Goal: Book appointment/travel/reservation

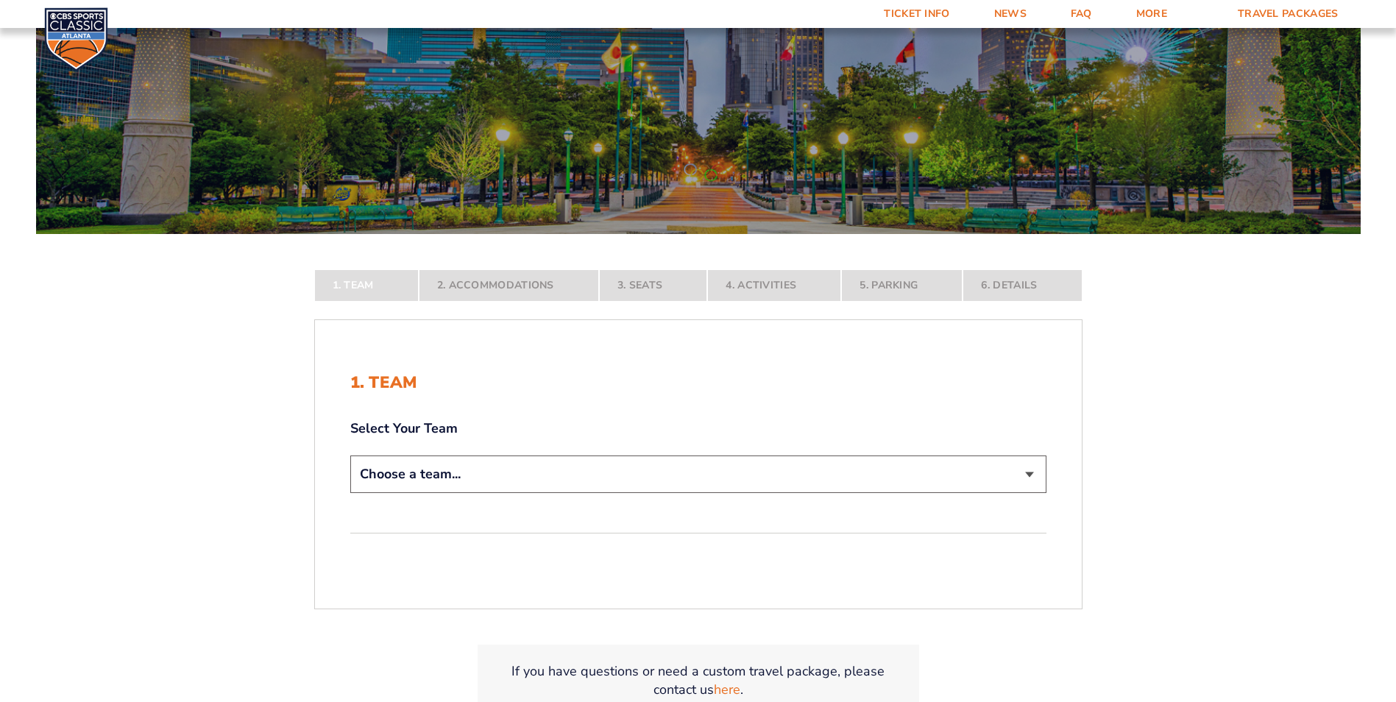
scroll to position [221, 0]
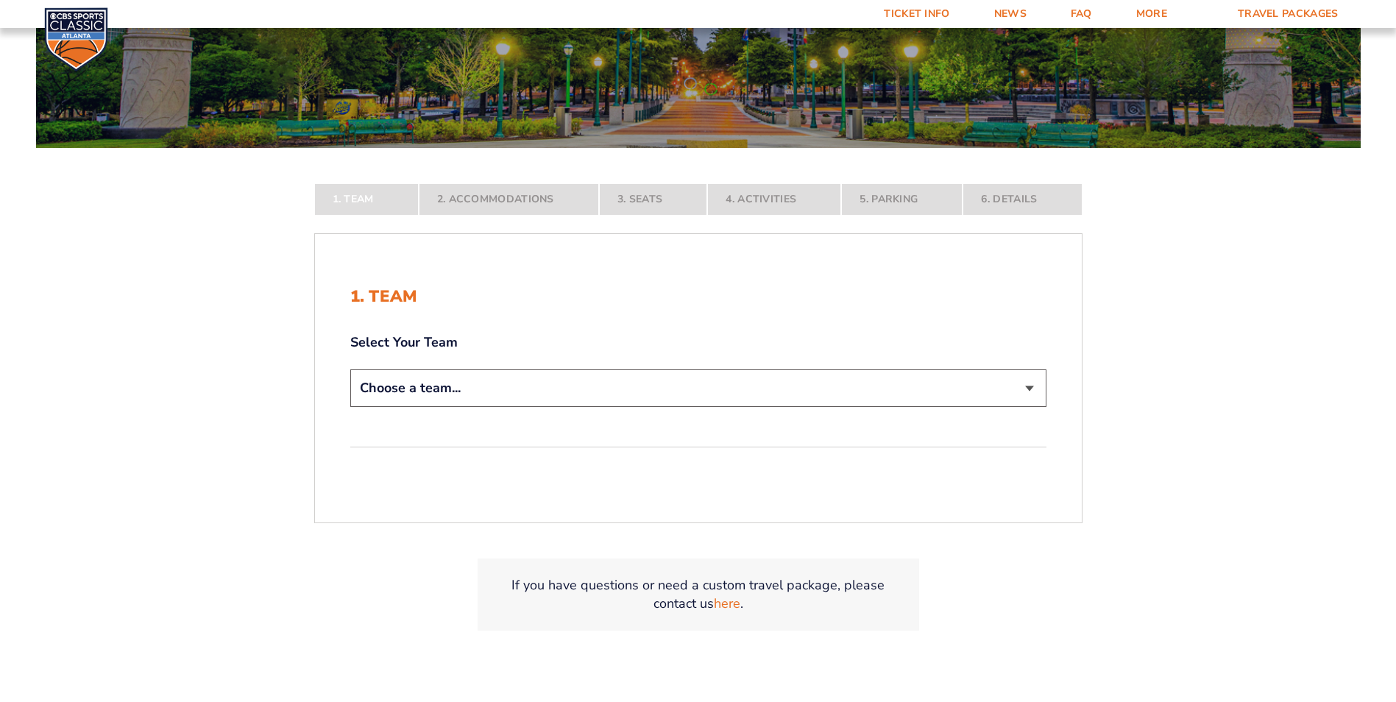
click at [1029, 387] on select "Choose a team... [US_STATE] Wildcats [US_STATE] State Buckeyes [US_STATE] Tar H…" at bounding box center [698, 389] width 696 height 38
select select "20108"
click at [350, 407] on select "Choose a team... [US_STATE] Wildcats [US_STATE] State Buckeyes [US_STATE] Tar H…" at bounding box center [698, 389] width 696 height 38
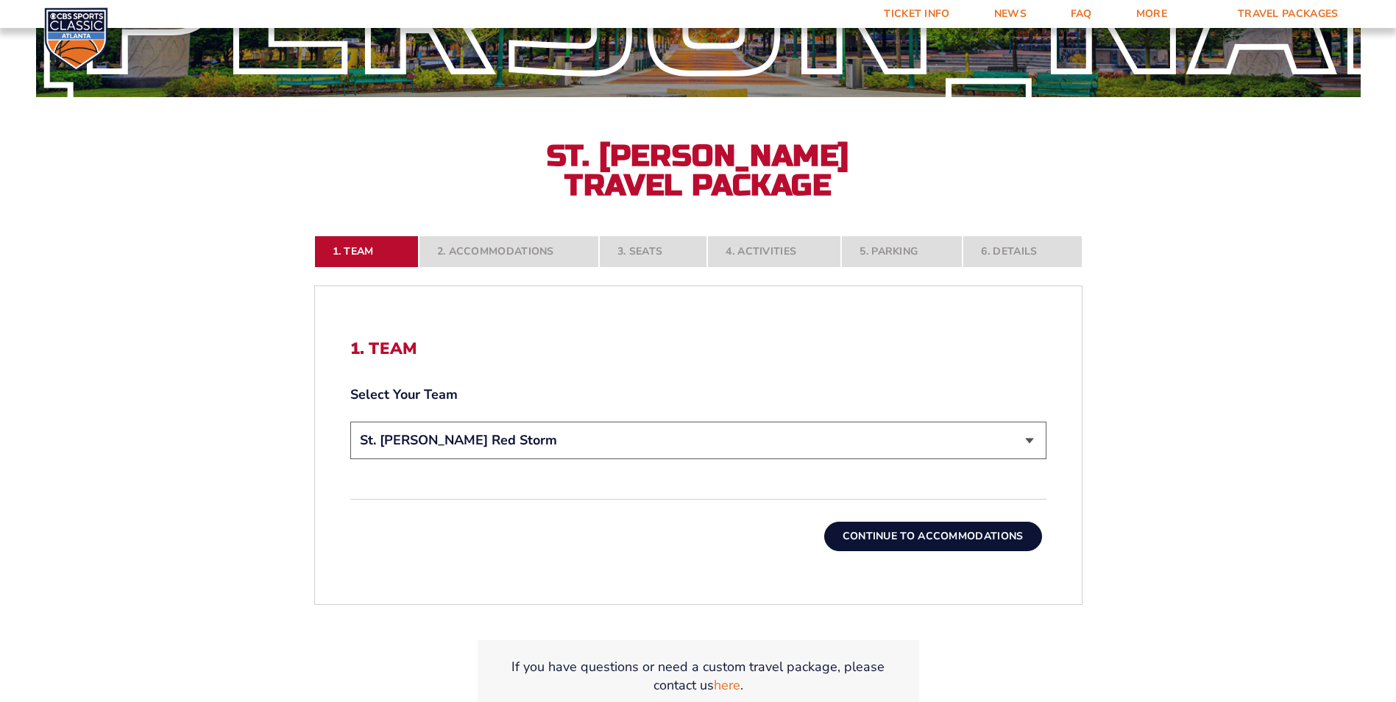
scroll to position [368, 0]
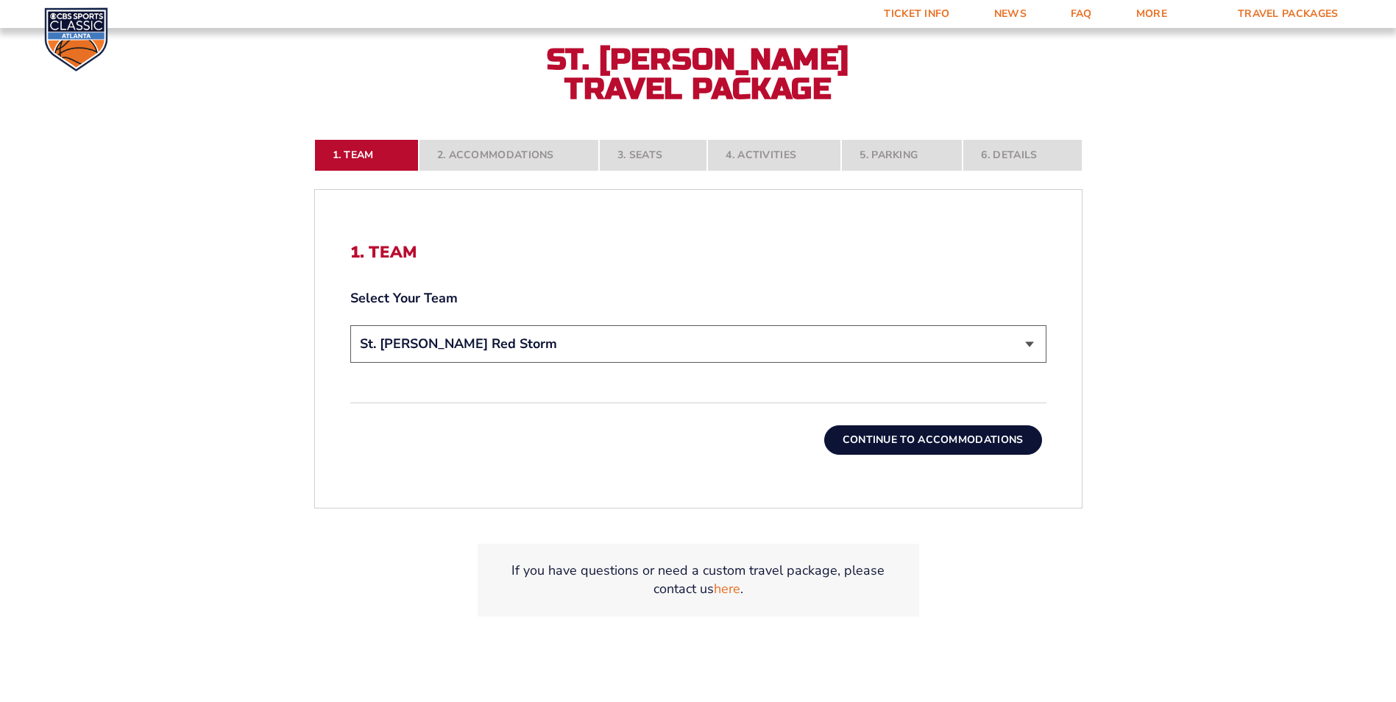
click at [868, 434] on button "Continue To Accommodations" at bounding box center [933, 439] width 218 height 29
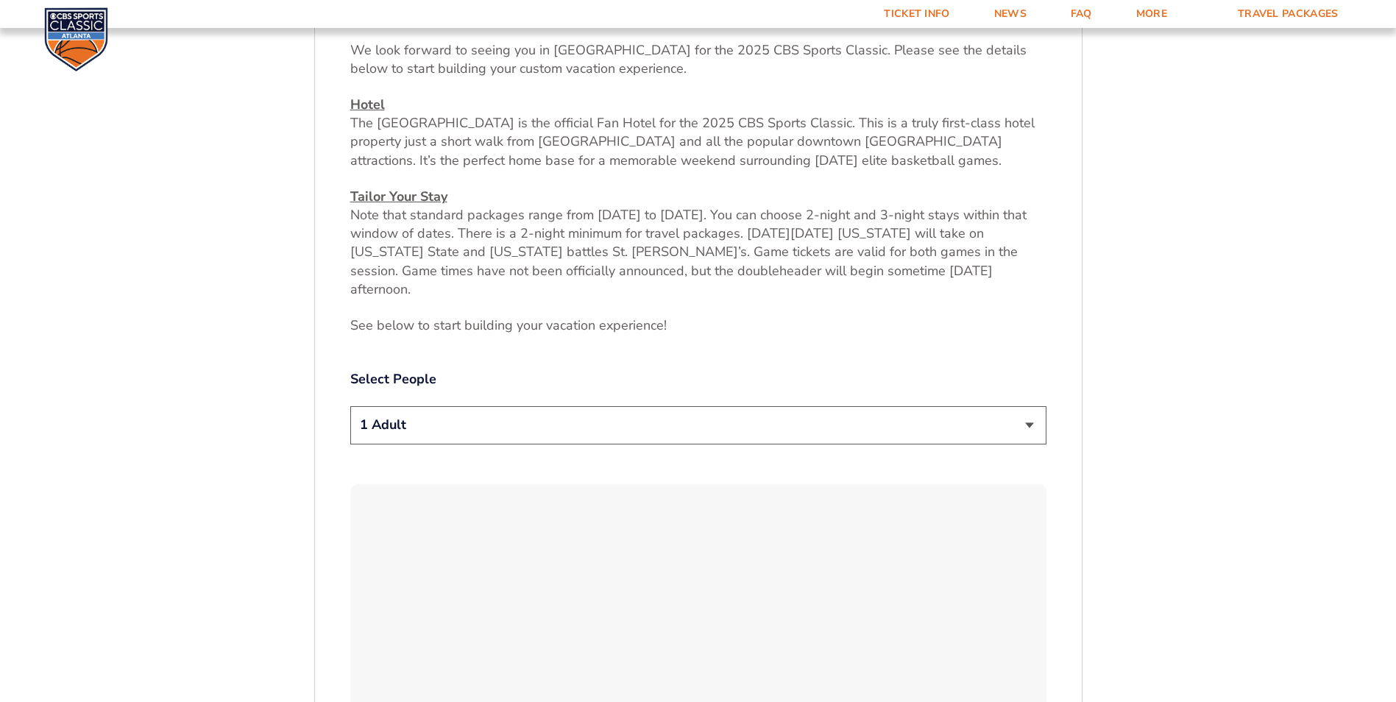
scroll to position [626, 0]
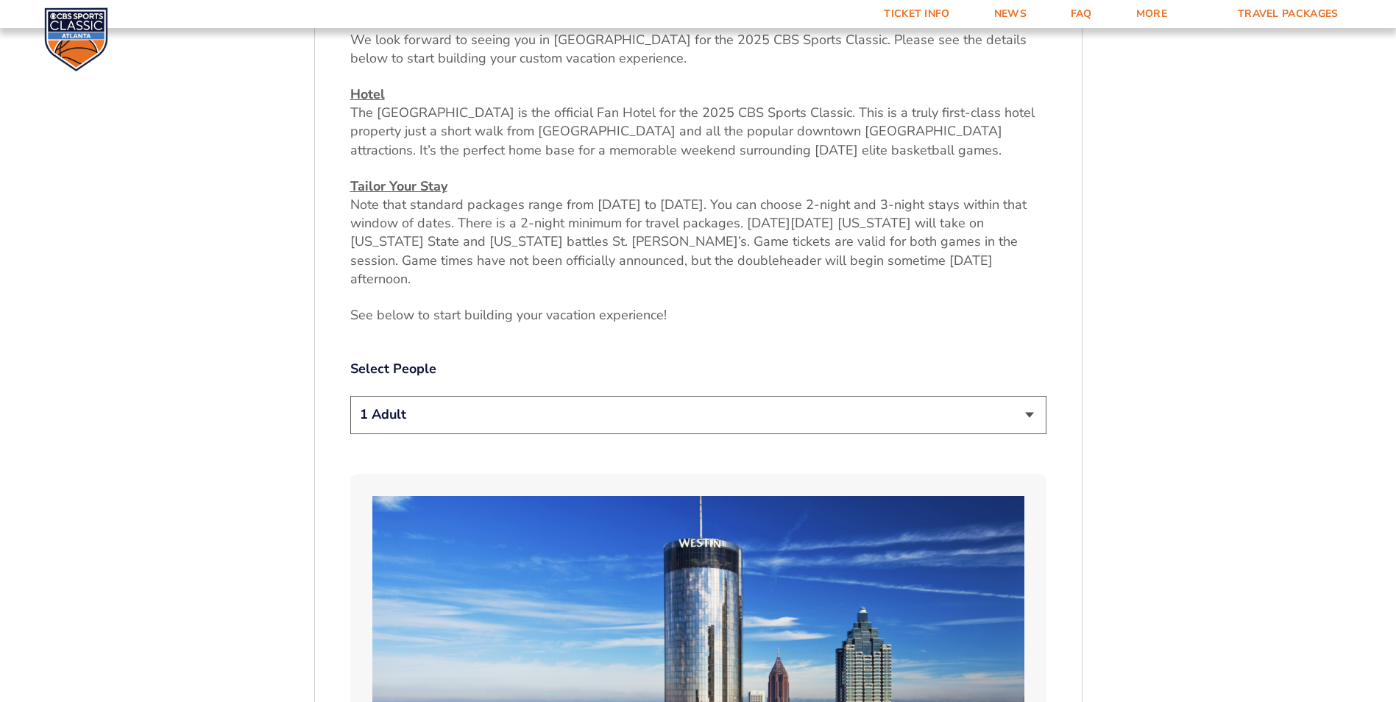
click at [1025, 396] on select "1 Adult 2 Adults 3 Adults 4 Adults 2 Adults + 1 Child 2 Adults + 2 Children 2 A…" at bounding box center [698, 415] width 696 height 38
select select "2 Adults"
click at [350, 396] on select "1 Adult 2 Adults 3 Adults 4 Adults 2 Adults + 1 Child 2 Adults + 2 Children 2 A…" at bounding box center [698, 415] width 696 height 38
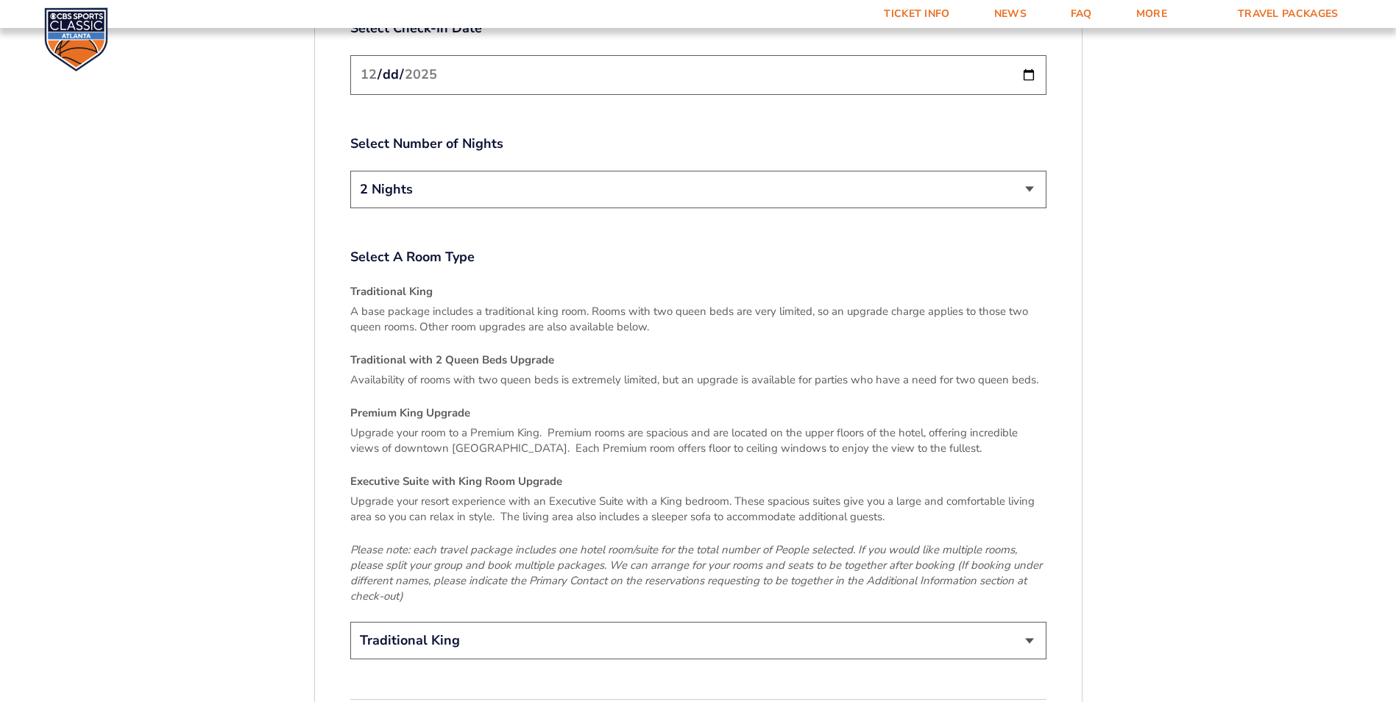
scroll to position [2025, 0]
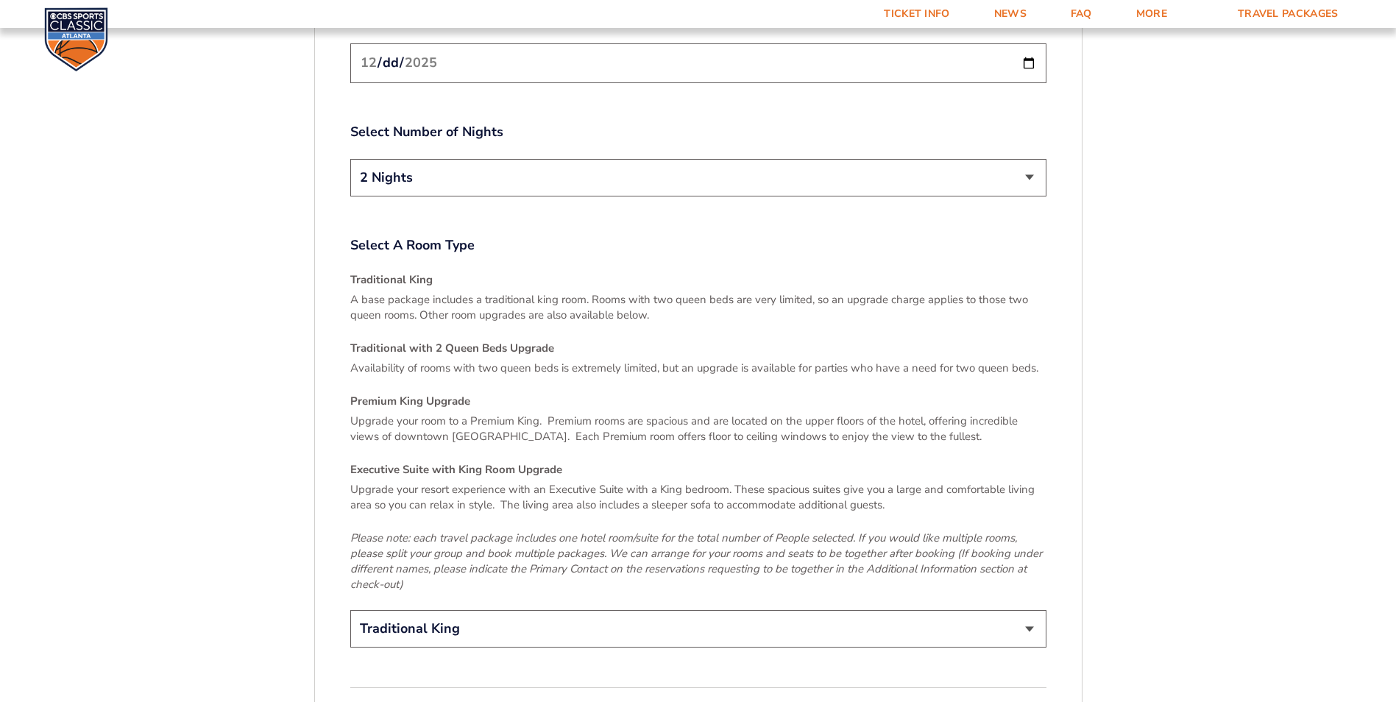
click at [1030, 610] on select "Traditional King Traditional with 2 Queen Beds Upgrade (+$45 per night) Premium…" at bounding box center [698, 629] width 696 height 38
click at [350, 610] on select "Traditional King Traditional with 2 Queen Beds Upgrade (+$45 per night) Premium…" at bounding box center [698, 629] width 696 height 38
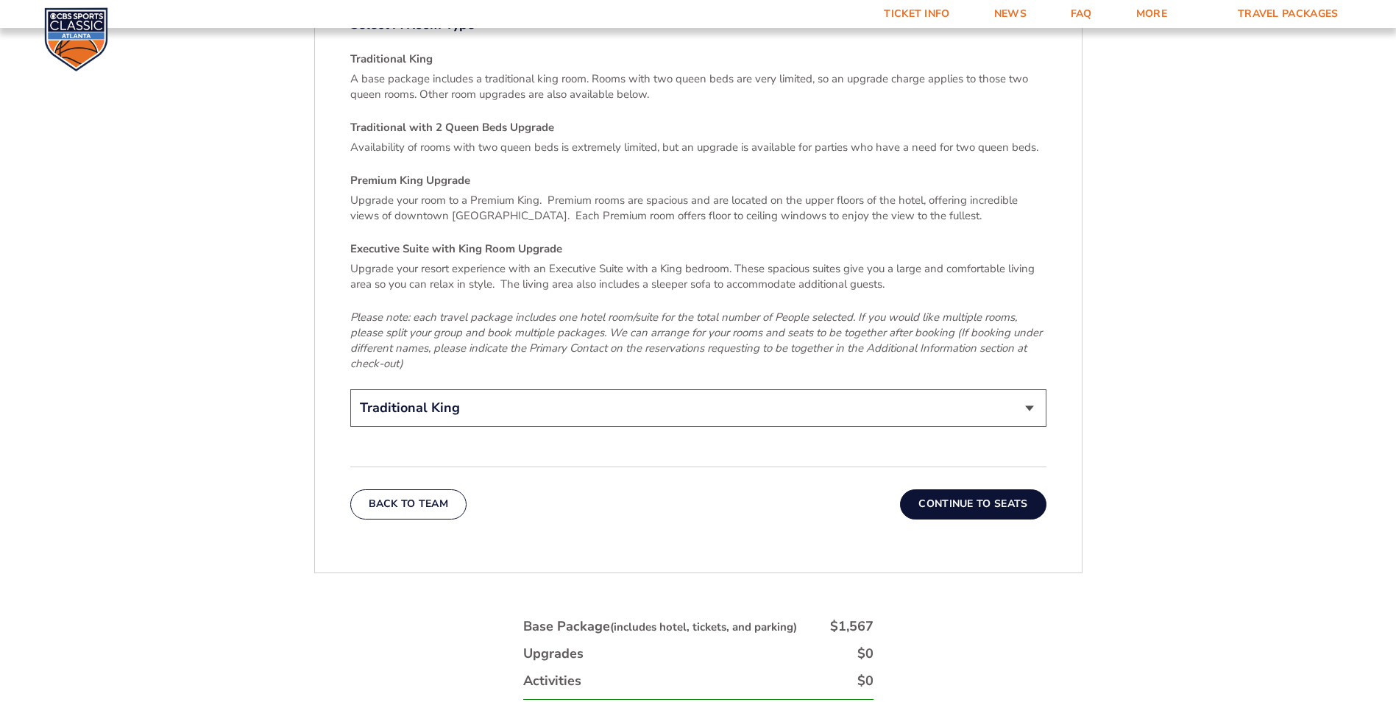
scroll to position [2319, 0]
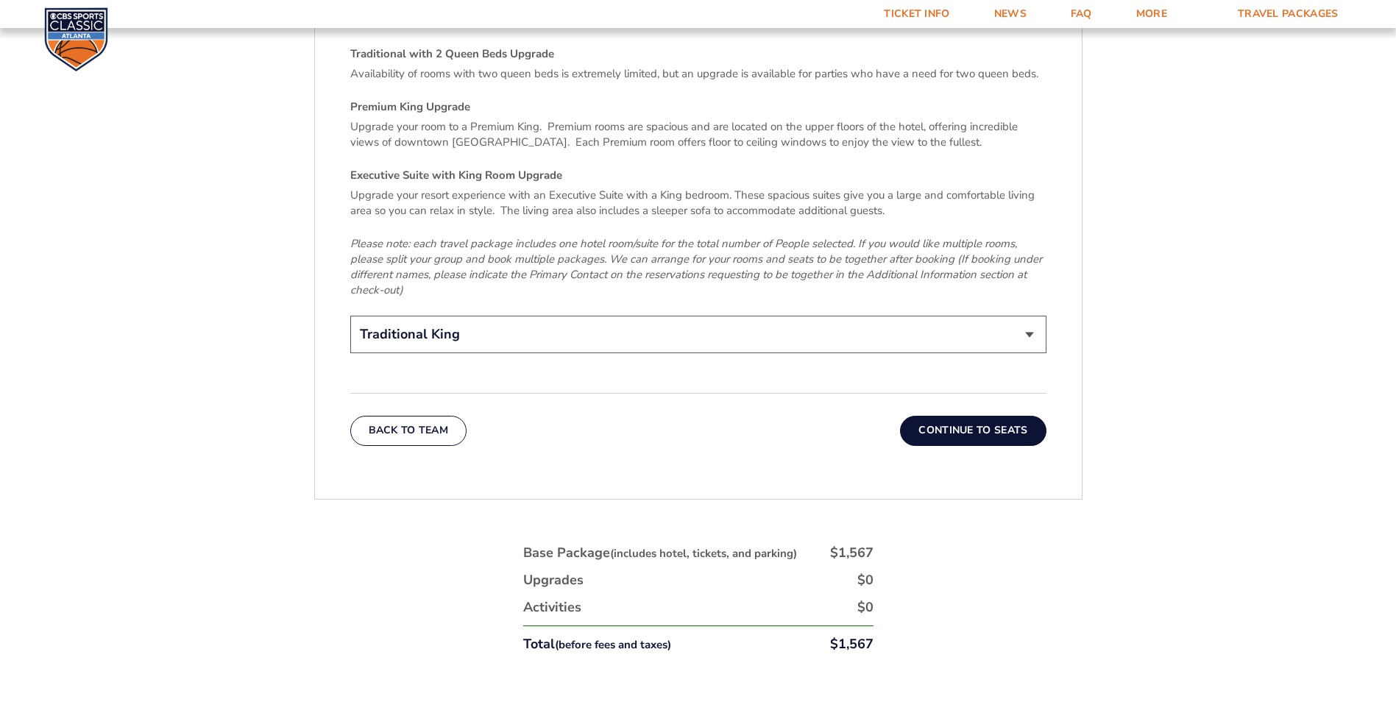
click at [495, 316] on select "Traditional King Traditional with 2 Queen Beds Upgrade (+$45 per night) Premium…" at bounding box center [698, 335] width 696 height 38
select select "Executive Suite with King Room Upgrade"
click at [350, 316] on select "Traditional King Traditional with 2 Queen Beds Upgrade (+$45 per night) Premium…" at bounding box center [698, 335] width 696 height 38
click at [967, 416] on button "Continue To Seats" at bounding box center [973, 430] width 146 height 29
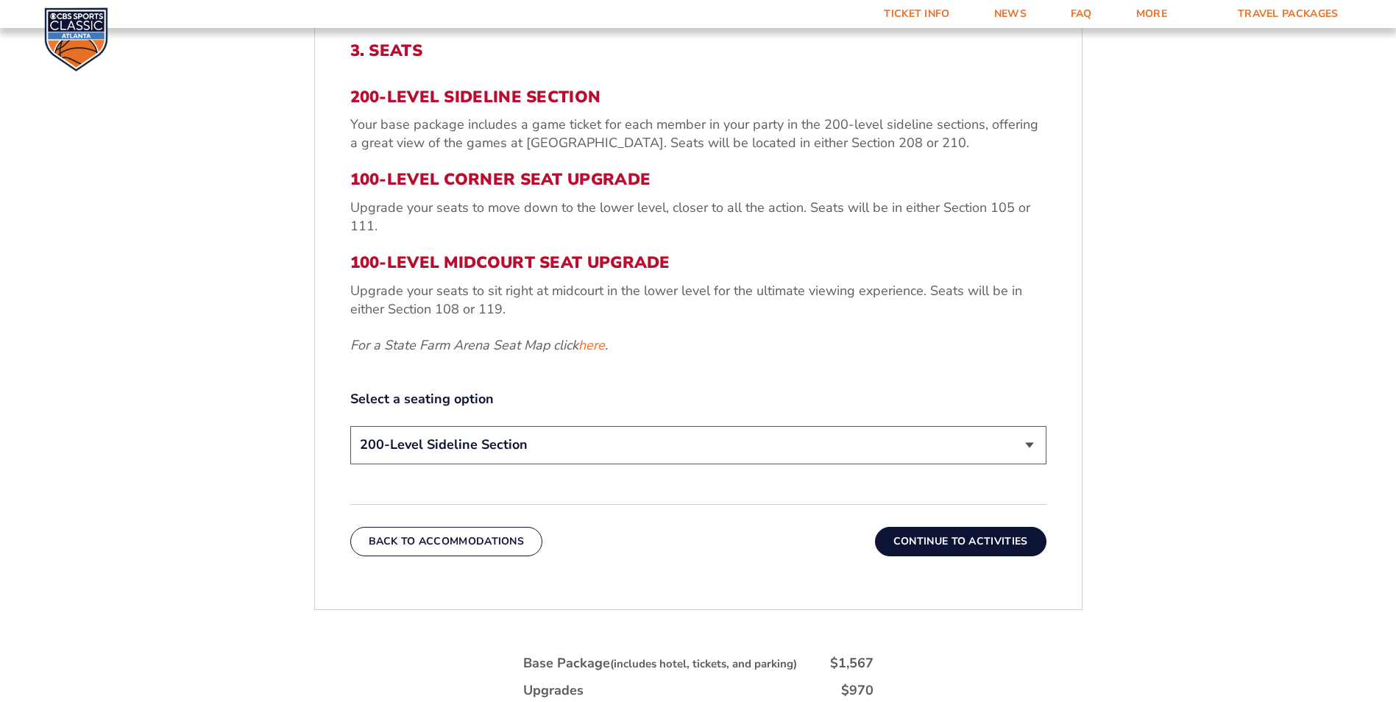
scroll to position [626, 0]
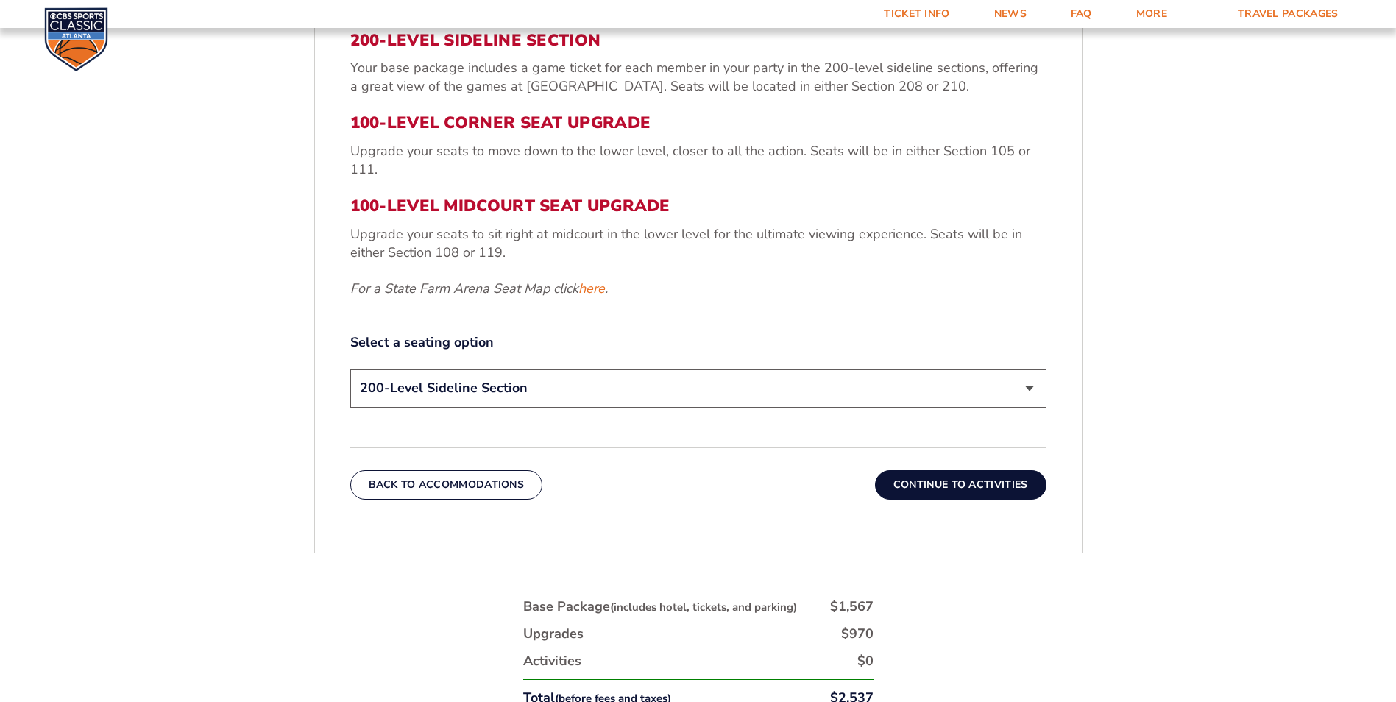
click at [455, 396] on select "200-Level Sideline Section 100-Level Corner Seat Upgrade (+$120 per person) 100…" at bounding box center [698, 389] width 696 height 38
select select "100-Level Midcourt Seat Upgrade"
click at [350, 370] on select "200-Level Sideline Section 100-Level Corner Seat Upgrade (+$120 per person) 100…" at bounding box center [698, 389] width 696 height 38
click at [983, 489] on button "Continue To Activities" at bounding box center [961, 484] width 172 height 29
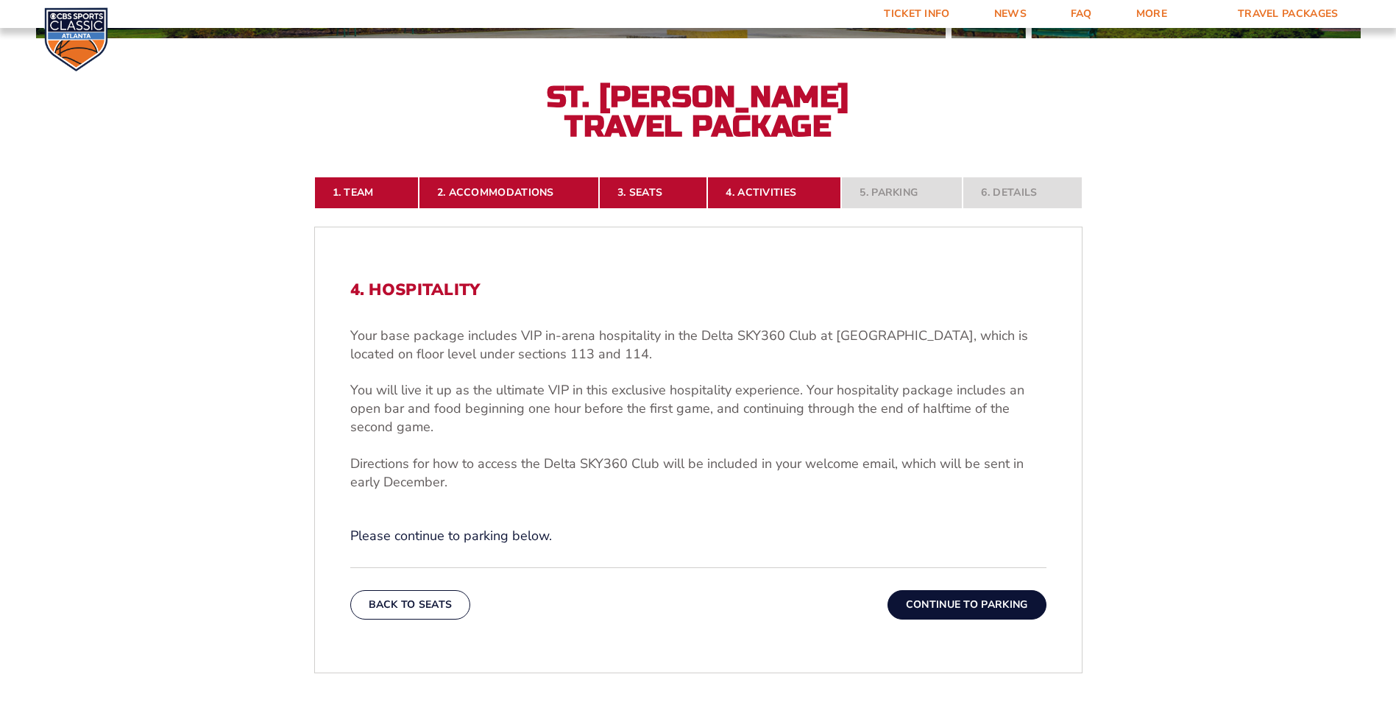
scroll to position [332, 0]
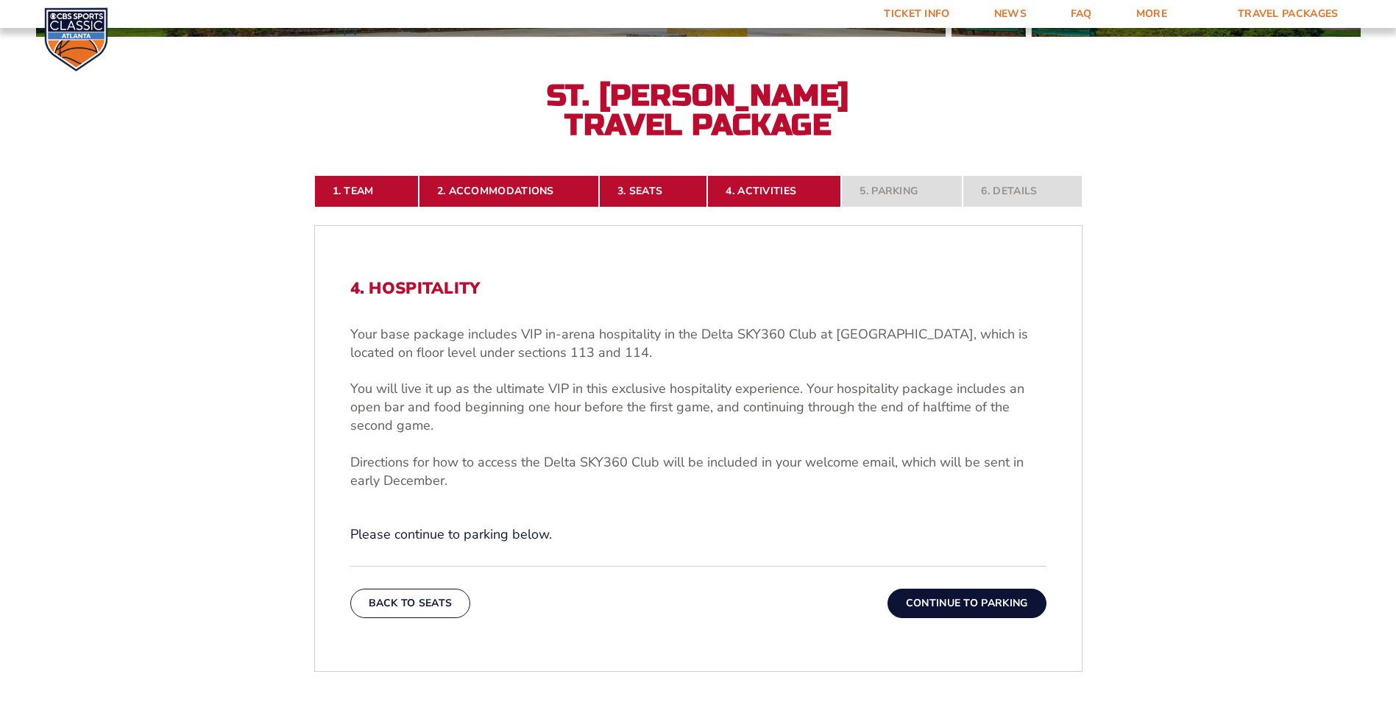
click at [923, 606] on button "Continue To Parking" at bounding box center [967, 603] width 159 height 29
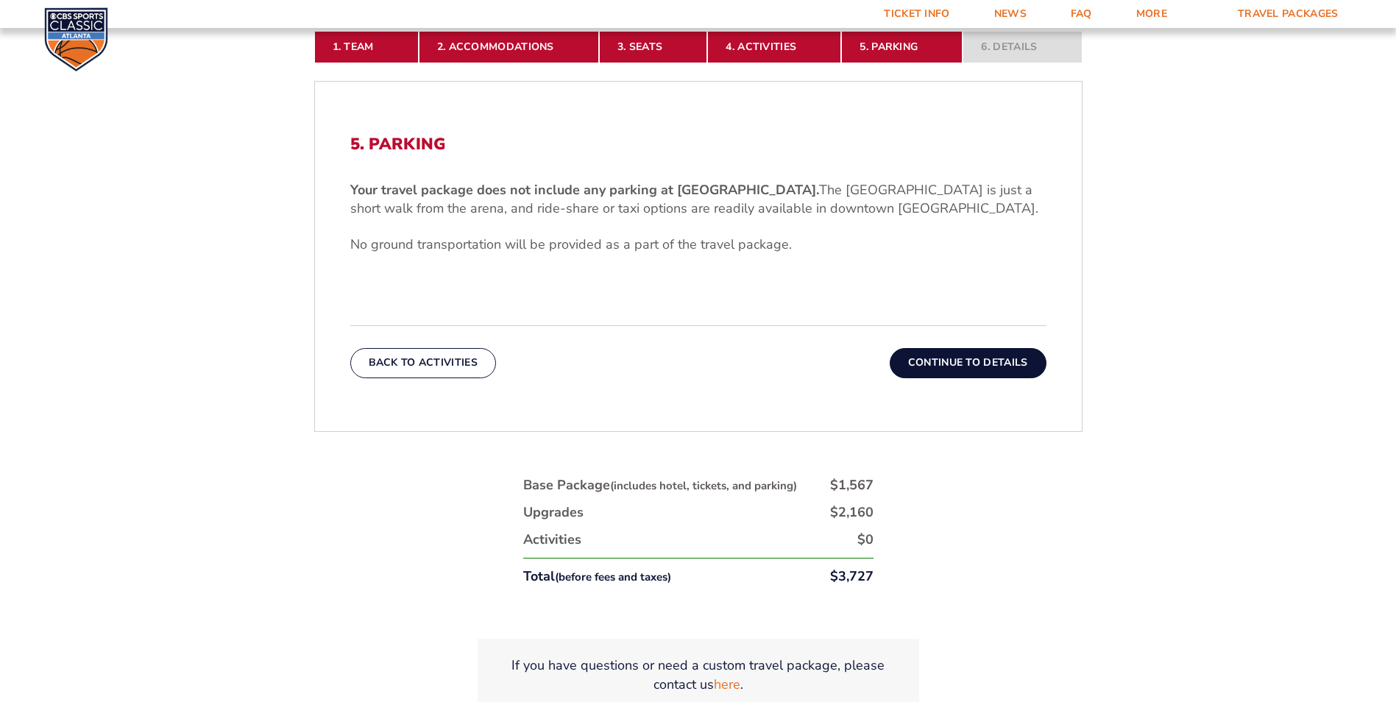
scroll to position [479, 0]
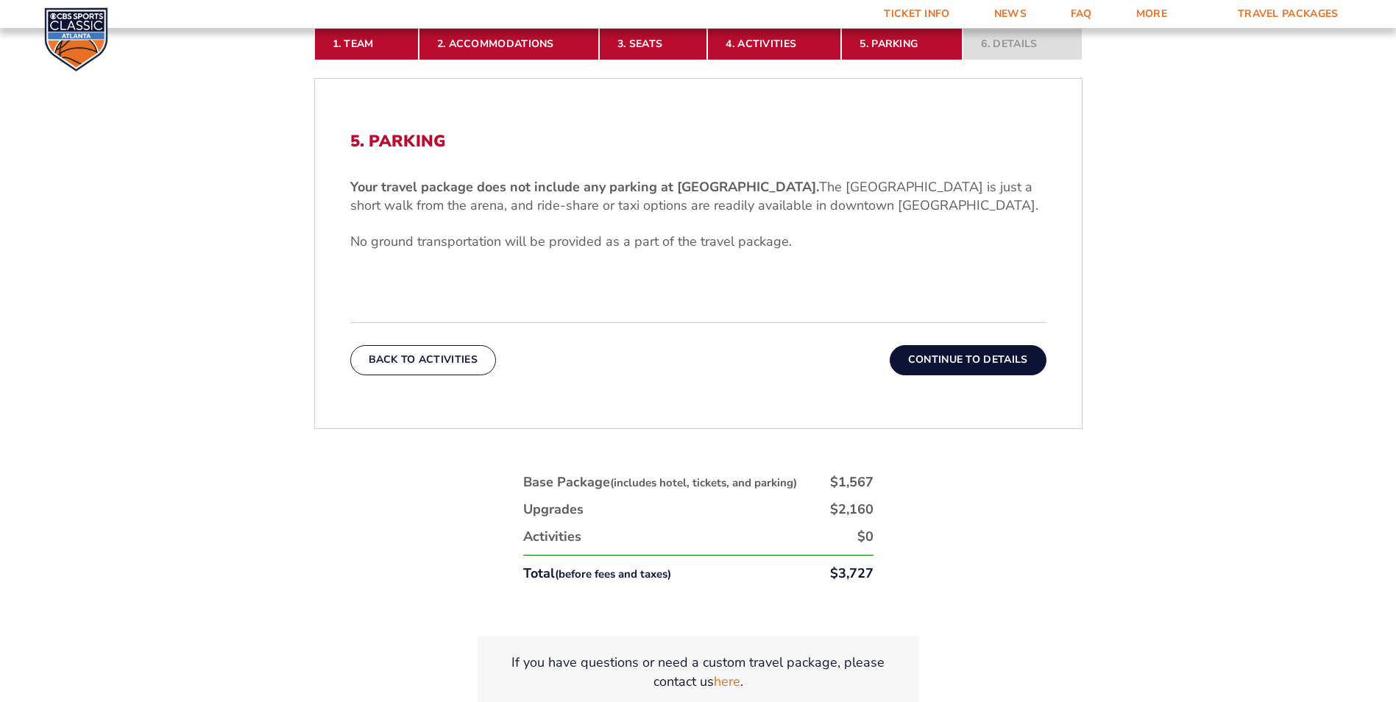
click at [986, 364] on button "Continue To Details" at bounding box center [968, 359] width 157 height 29
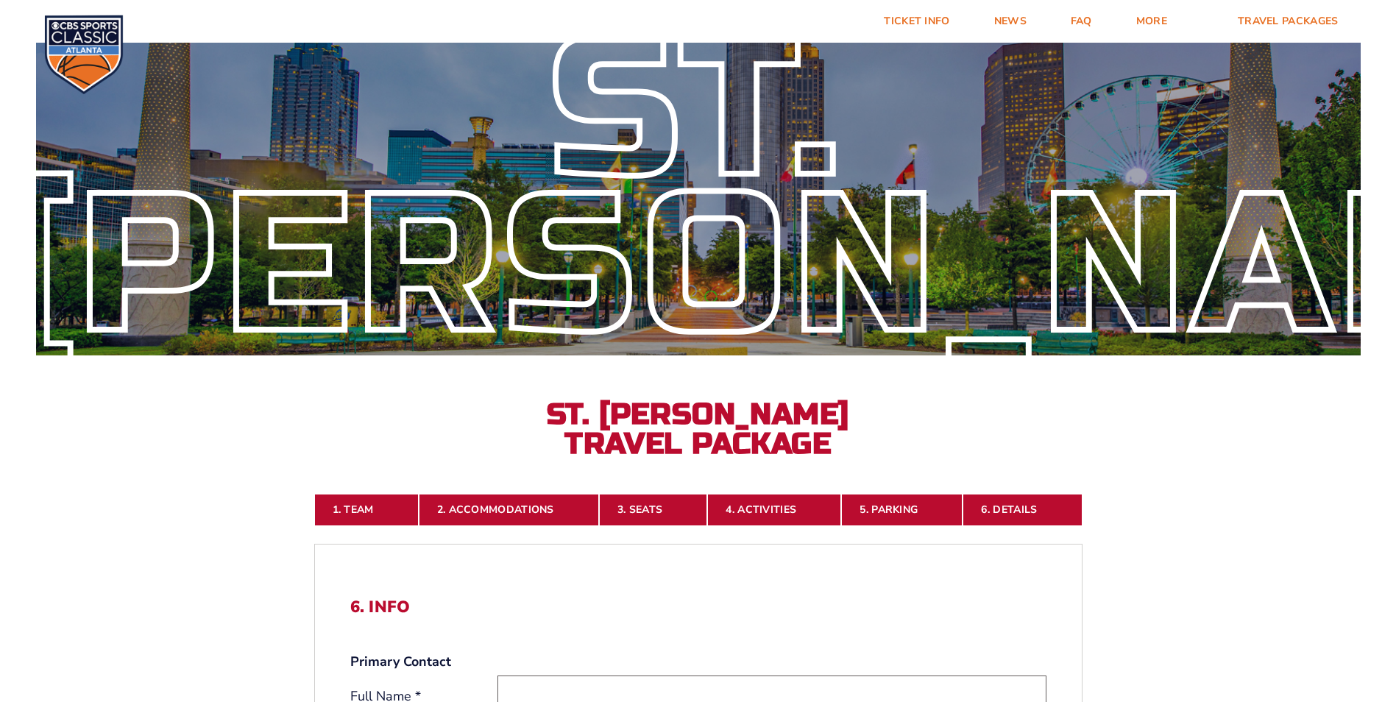
scroll to position [0, 0]
